Goal: Task Accomplishment & Management: Use online tool/utility

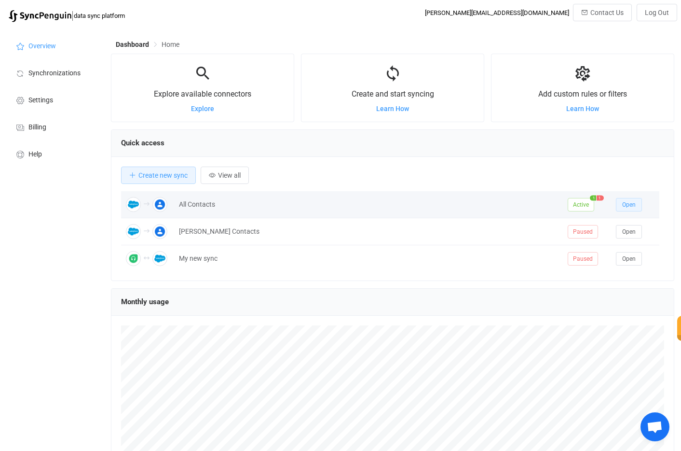
click at [633, 204] on span "Open" at bounding box center [629, 204] width 14 height 7
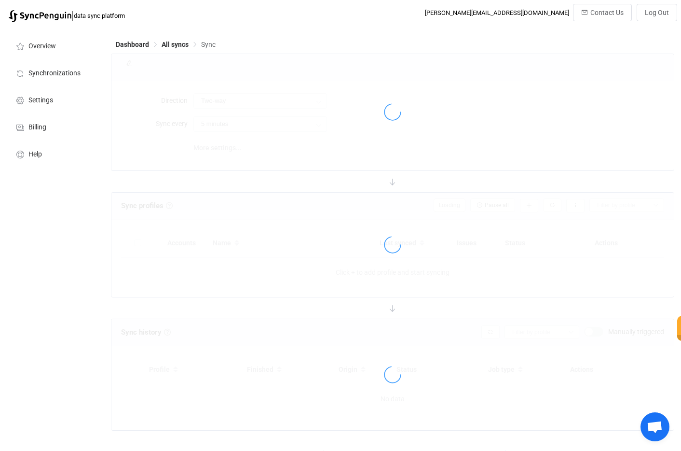
type input "Salesforce → Google"
type input "10 minutes"
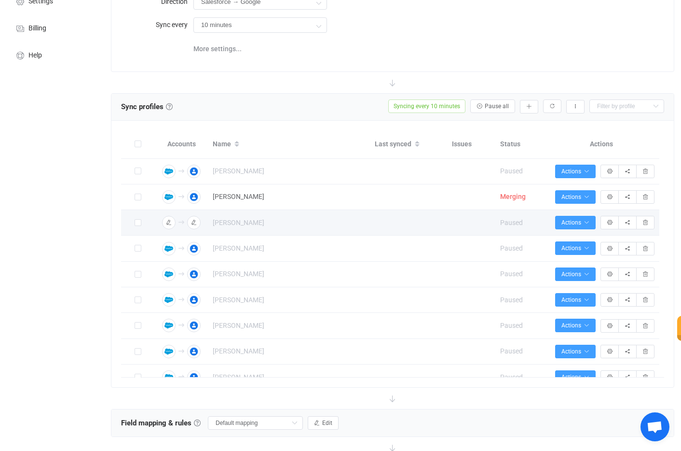
scroll to position [111, 0]
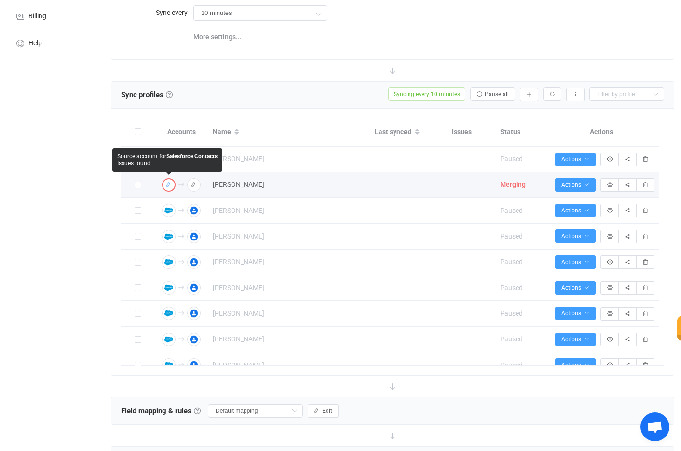
click at [167, 184] on icon "button" at bounding box center [169, 185] width 6 height 6
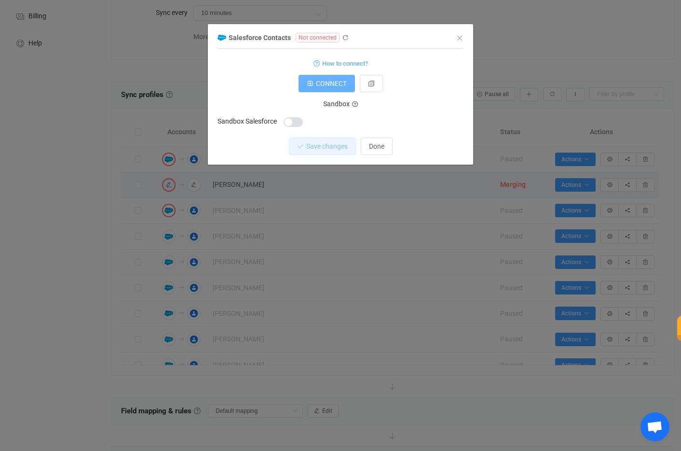
click at [332, 84] on span "CONNECT" at bounding box center [331, 84] width 31 height 8
click at [344, 36] on icon "dialog" at bounding box center [345, 37] width 7 height 7
